Goal: Information Seeking & Learning: Compare options

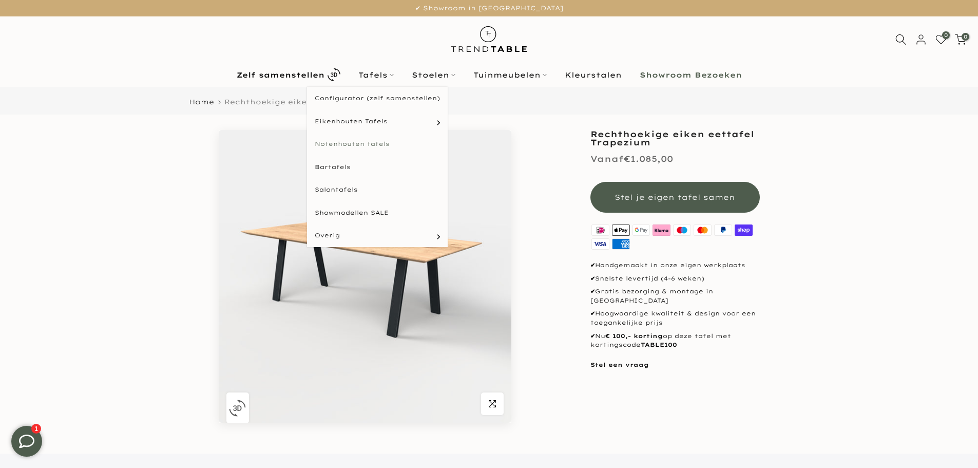
click at [359, 142] on link "Notenhouten tafels" at bounding box center [377, 143] width 141 height 23
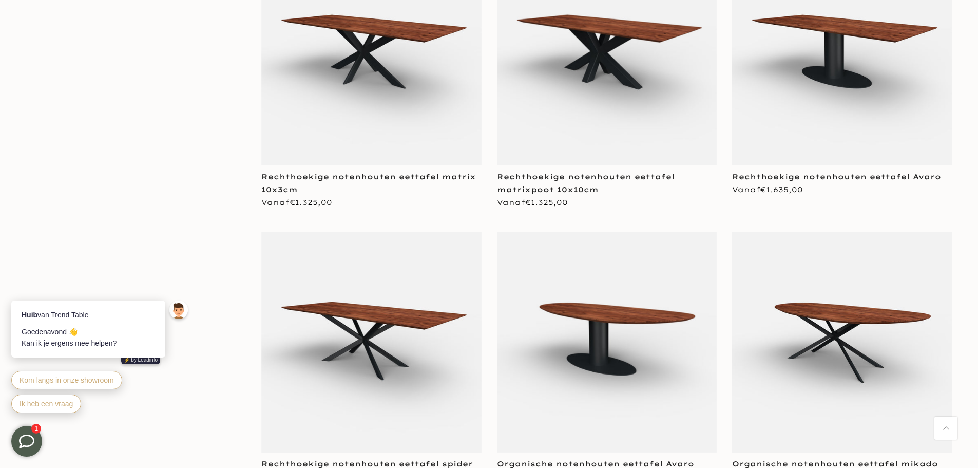
scroll to position [2106, 0]
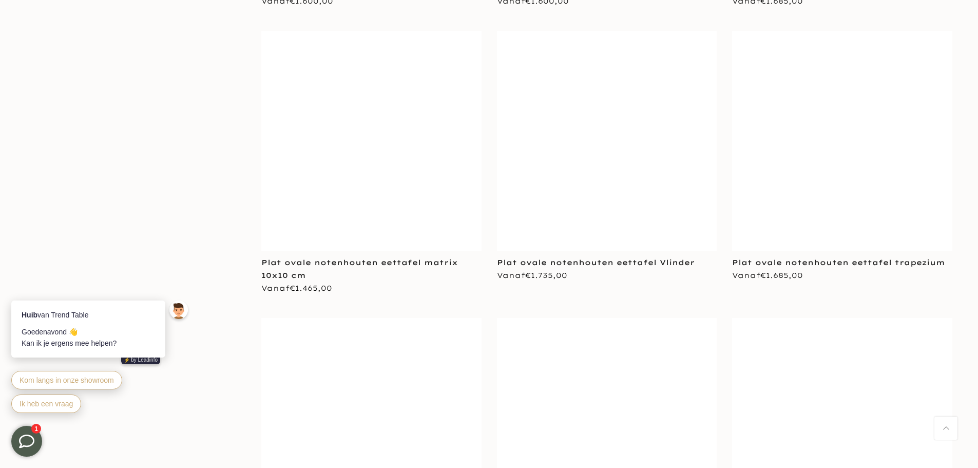
scroll to position [3761, 0]
